Goal: Task Accomplishment & Management: Use online tool/utility

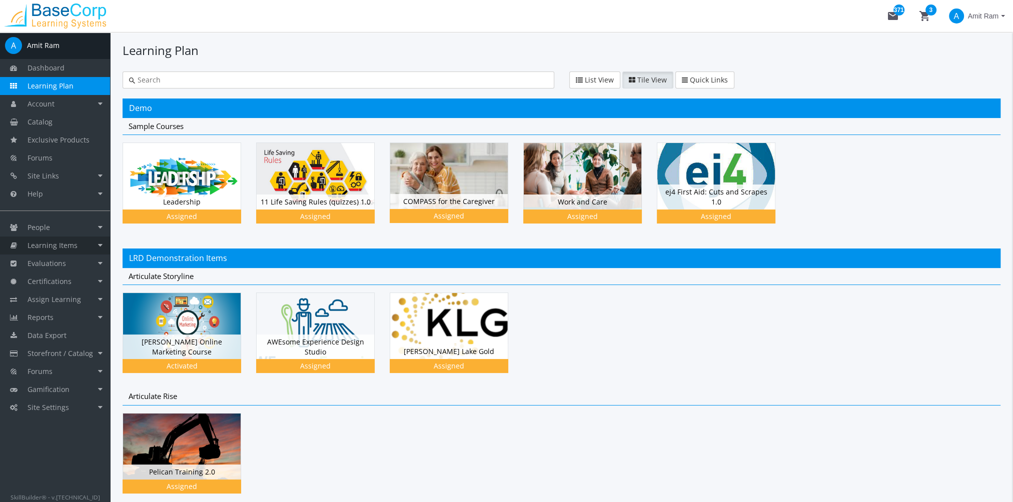
click at [78, 243] on link "Learning Items" at bounding box center [55, 246] width 110 height 18
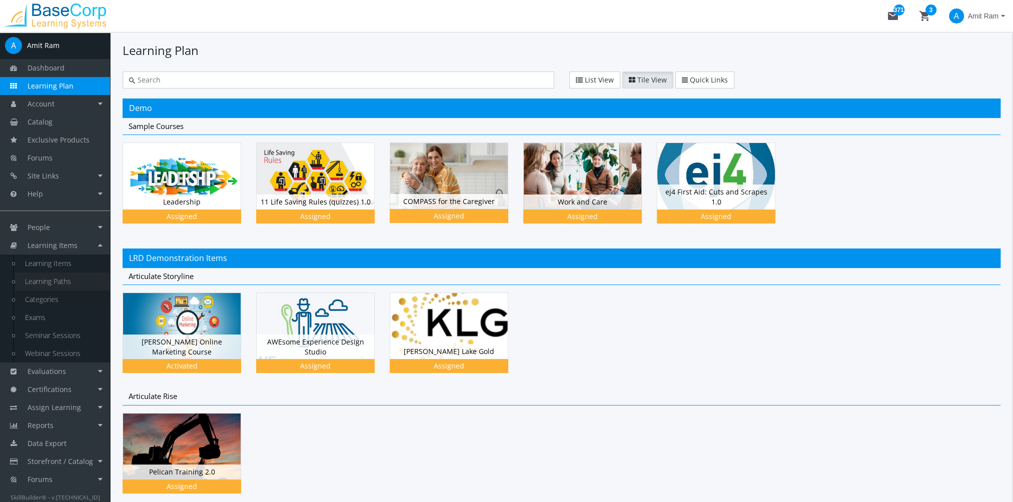
click at [79, 277] on link "Learning Paths" at bounding box center [62, 282] width 95 height 18
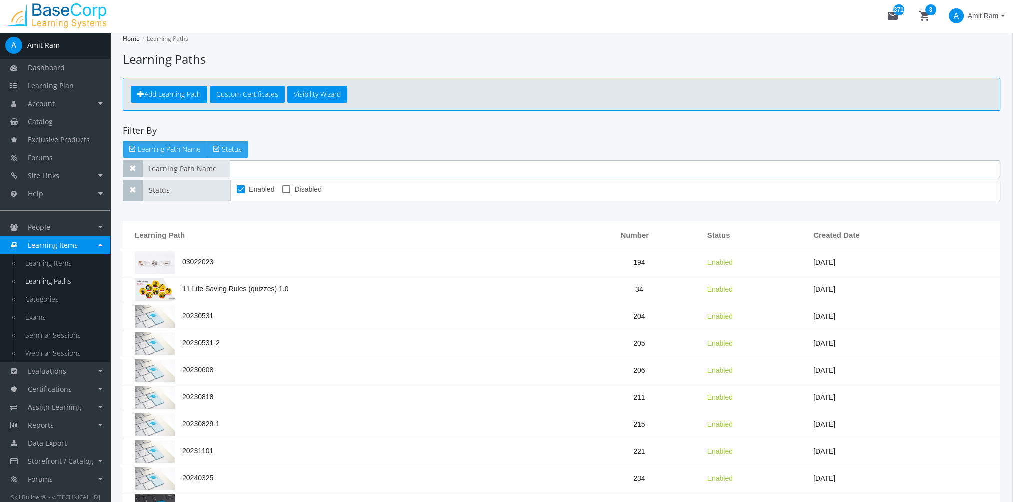
click at [288, 168] on input "text" at bounding box center [615, 169] width 771 height 17
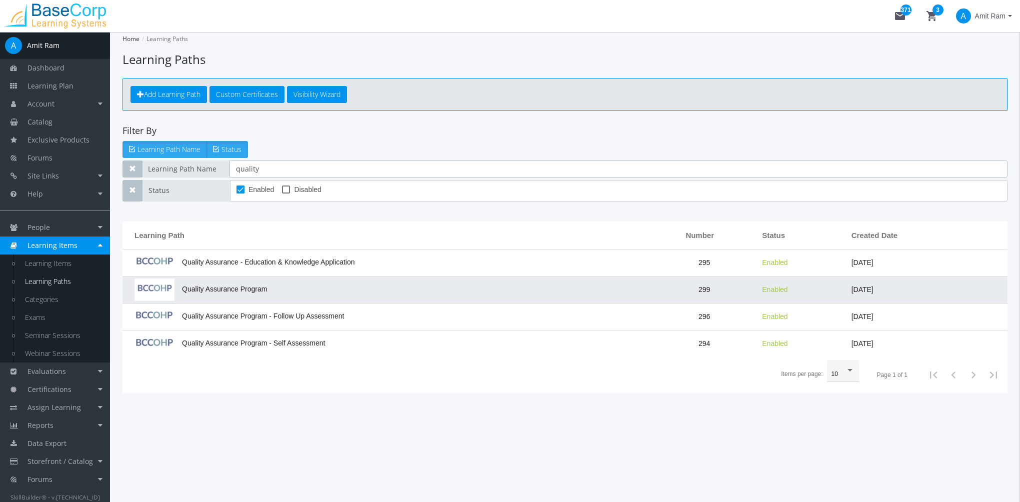
type input "quality"
click at [308, 286] on td "Quality Assurance Program" at bounding box center [387, 290] width 529 height 27
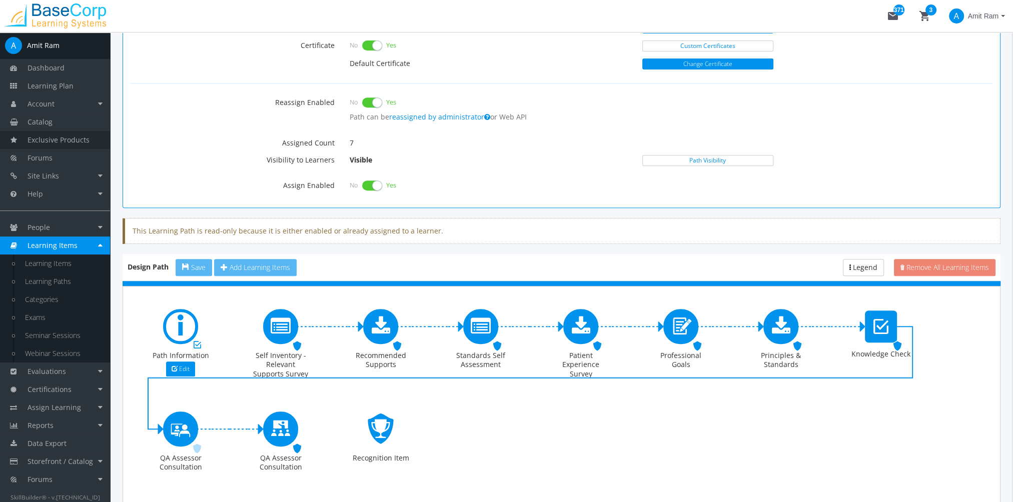
scroll to position [350, 0]
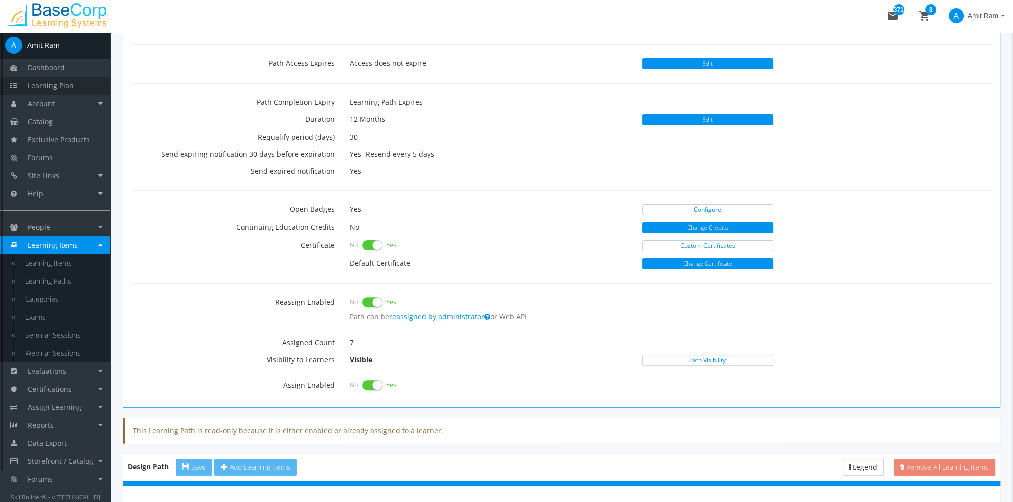
click at [49, 90] on span "Learning Plan" at bounding box center [51, 86] width 46 height 10
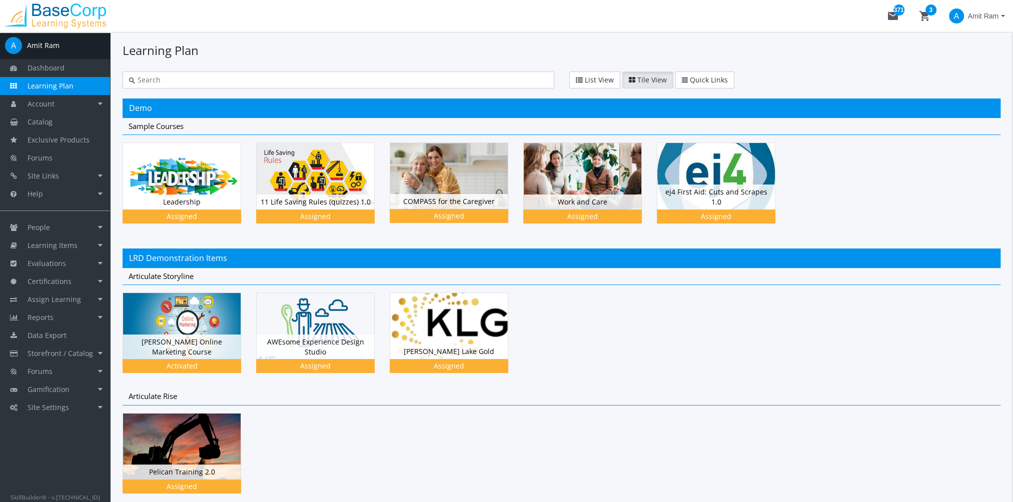
click at [196, 74] on div at bounding box center [339, 80] width 432 height 17
drag, startPoint x: 201, startPoint y: 74, endPoint x: 200, endPoint y: 80, distance: 6.5
click at [202, 76] on div at bounding box center [339, 80] width 432 height 17
click at [200, 80] on input "text" at bounding box center [341, 80] width 413 height 10
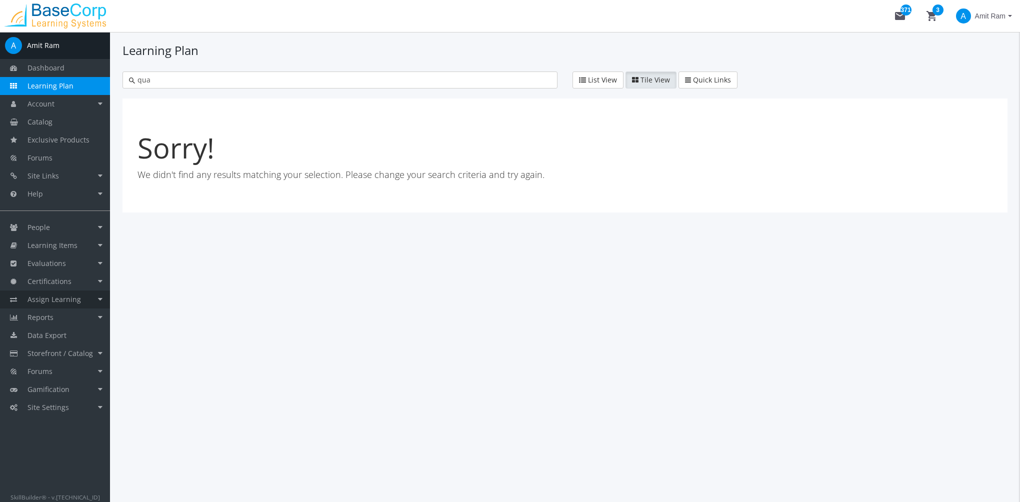
type input "qua"
click at [74, 297] on span "Assign Learning" at bounding box center [55, 300] width 54 height 10
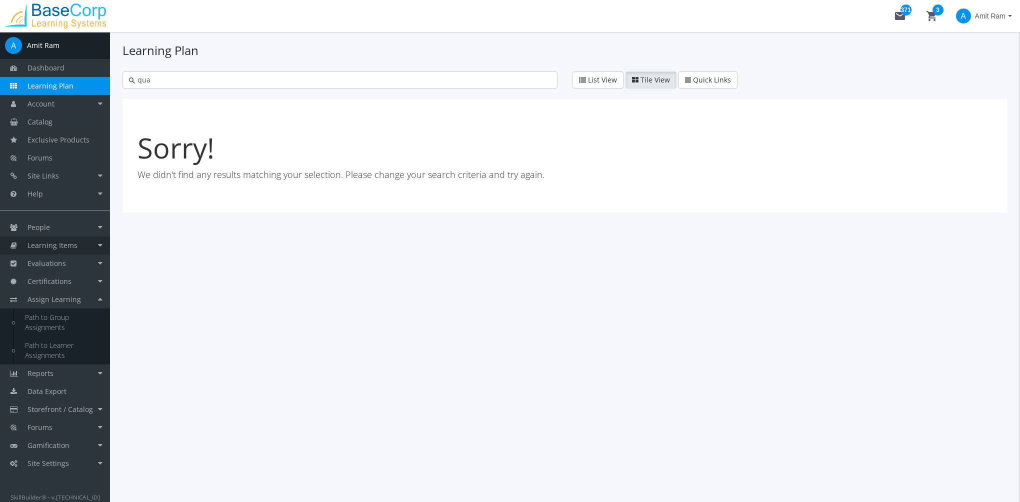
click at [73, 247] on span "Learning Items" at bounding box center [53, 246] width 50 height 10
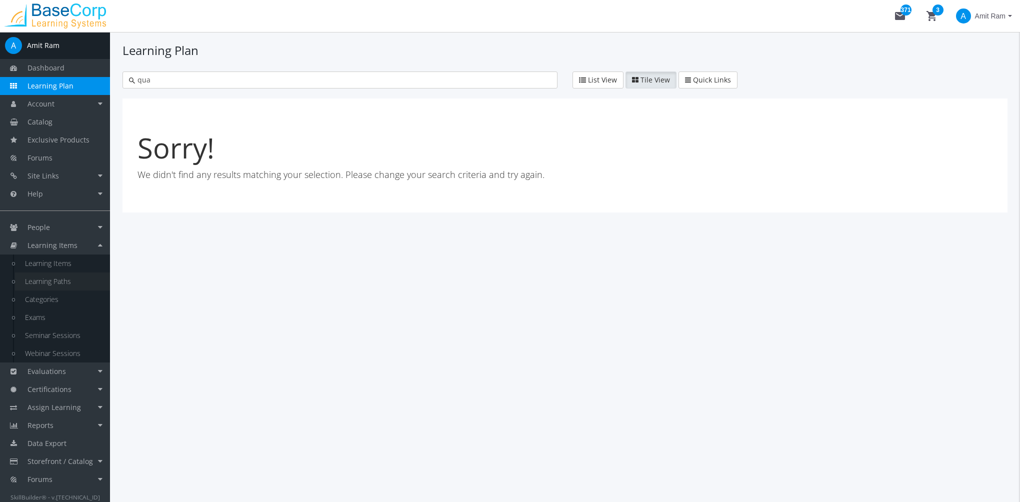
click at [70, 281] on link "Learning Paths" at bounding box center [62, 282] width 95 height 18
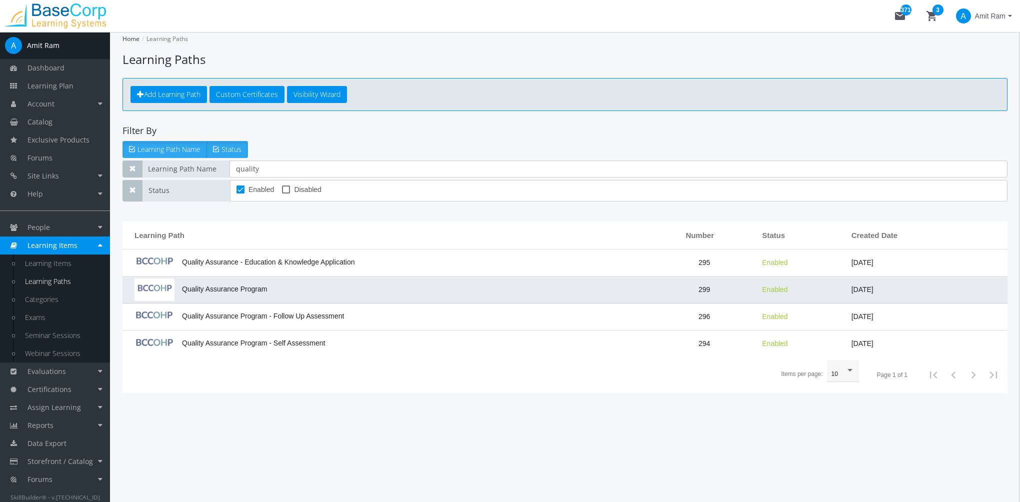
click at [324, 286] on td "Quality Assurance Program" at bounding box center [387, 290] width 529 height 27
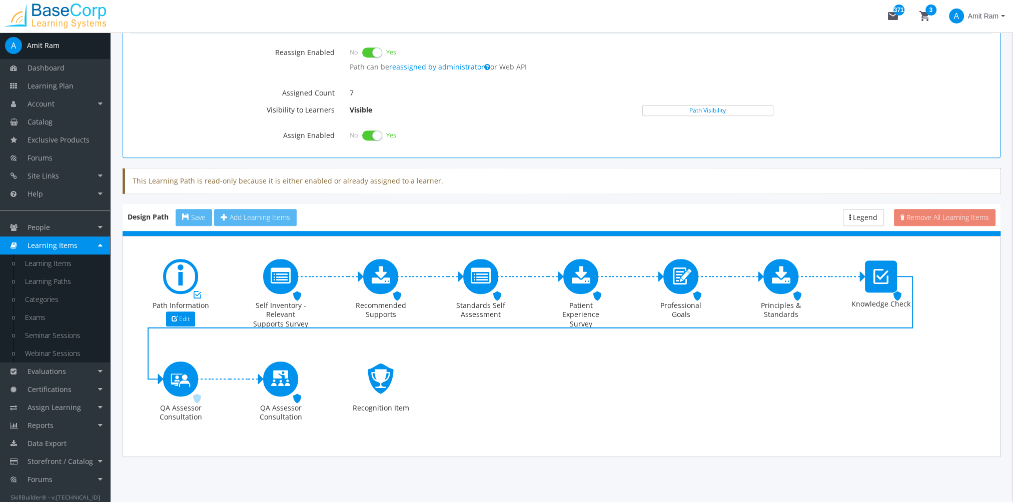
scroll to position [601, 0]
click at [77, 443] on link "Data Export" at bounding box center [55, 444] width 110 height 18
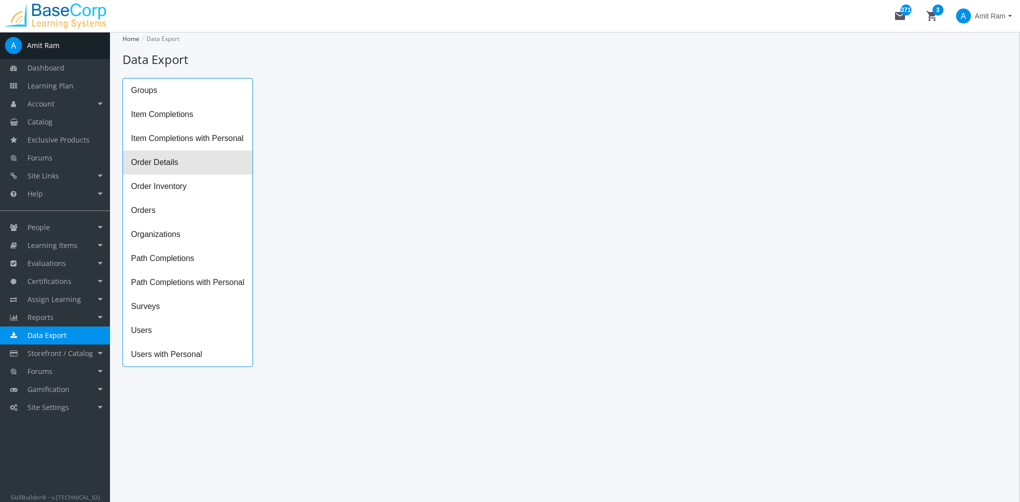
click at [184, 164] on span "Order Details" at bounding box center [188, 163] width 130 height 24
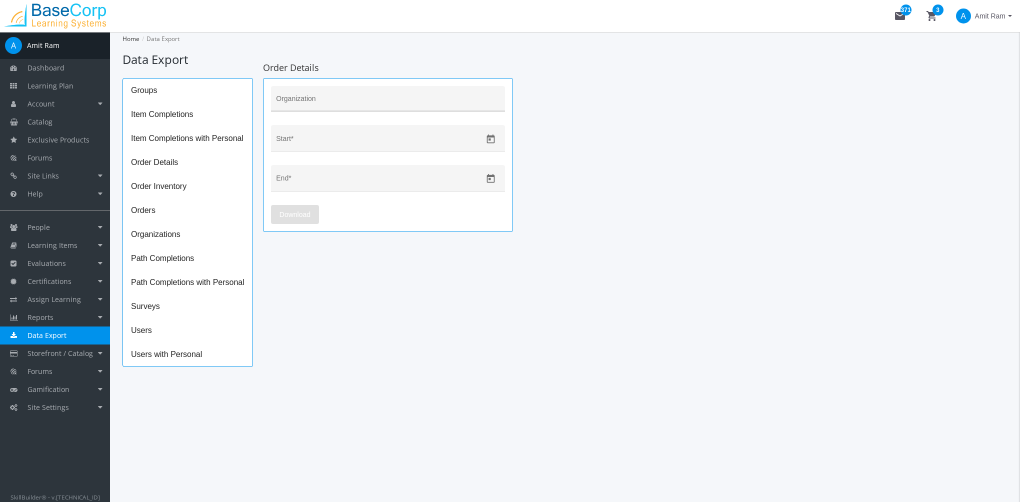
click at [310, 100] on input "Organization" at bounding box center [388, 103] width 224 height 8
click at [173, 162] on span "Order Details" at bounding box center [188, 163] width 130 height 24
click at [224, 144] on span "Item Completions with Personal" at bounding box center [188, 139] width 130 height 24
